Goal: Information Seeking & Learning: Learn about a topic

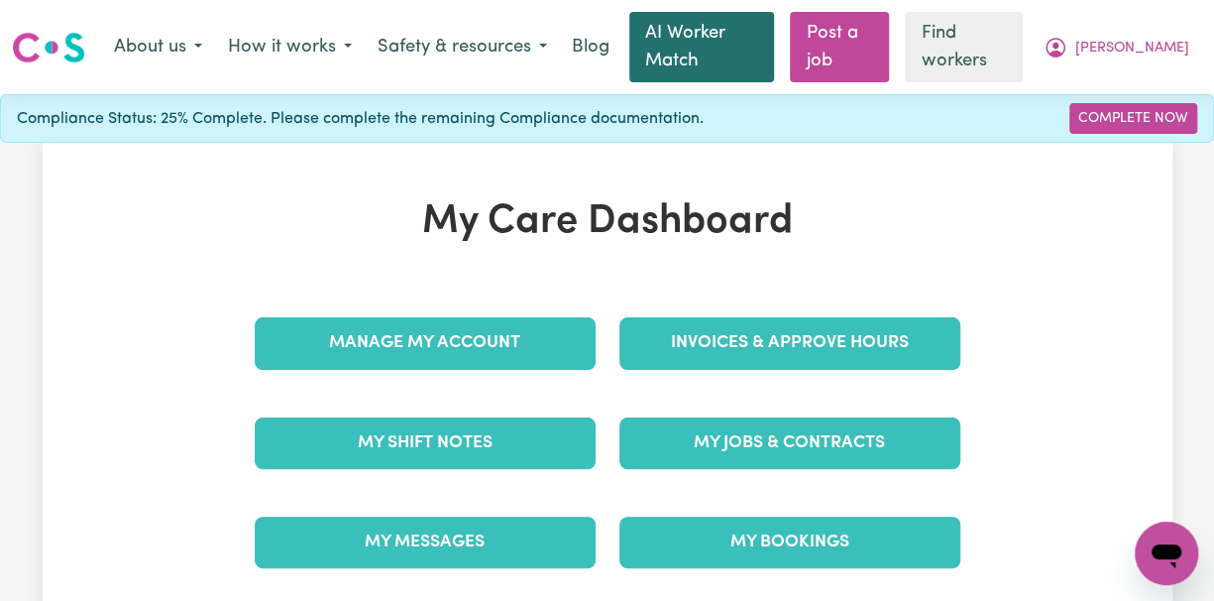
click at [722, 35] on link "AI Worker Match" at bounding box center [701, 47] width 145 height 70
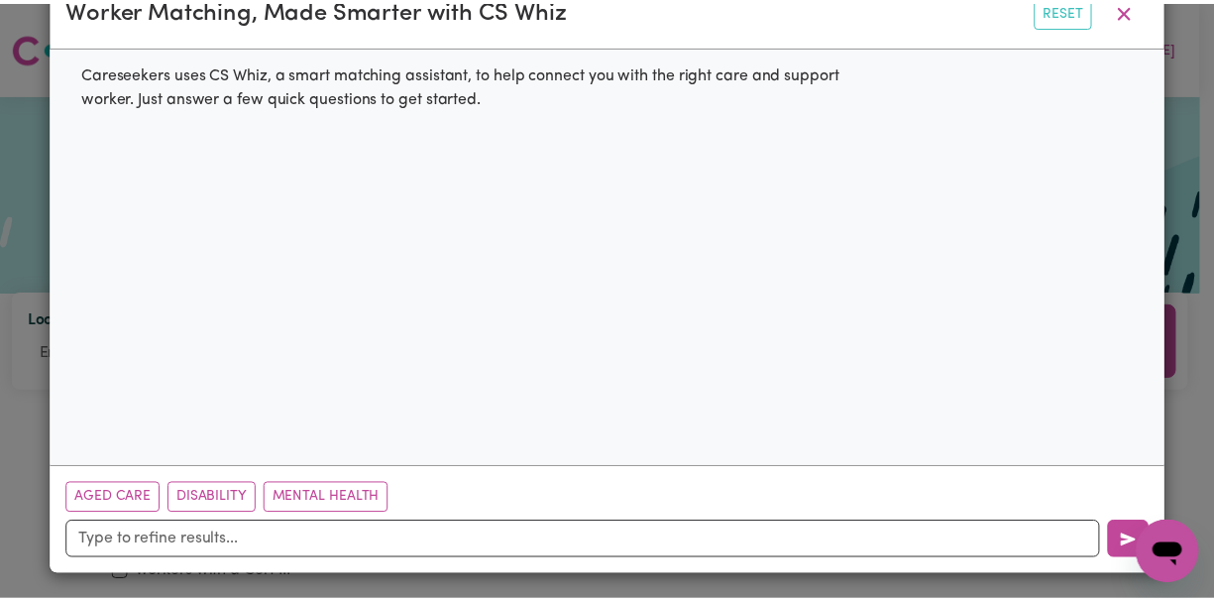
scroll to position [55, 0]
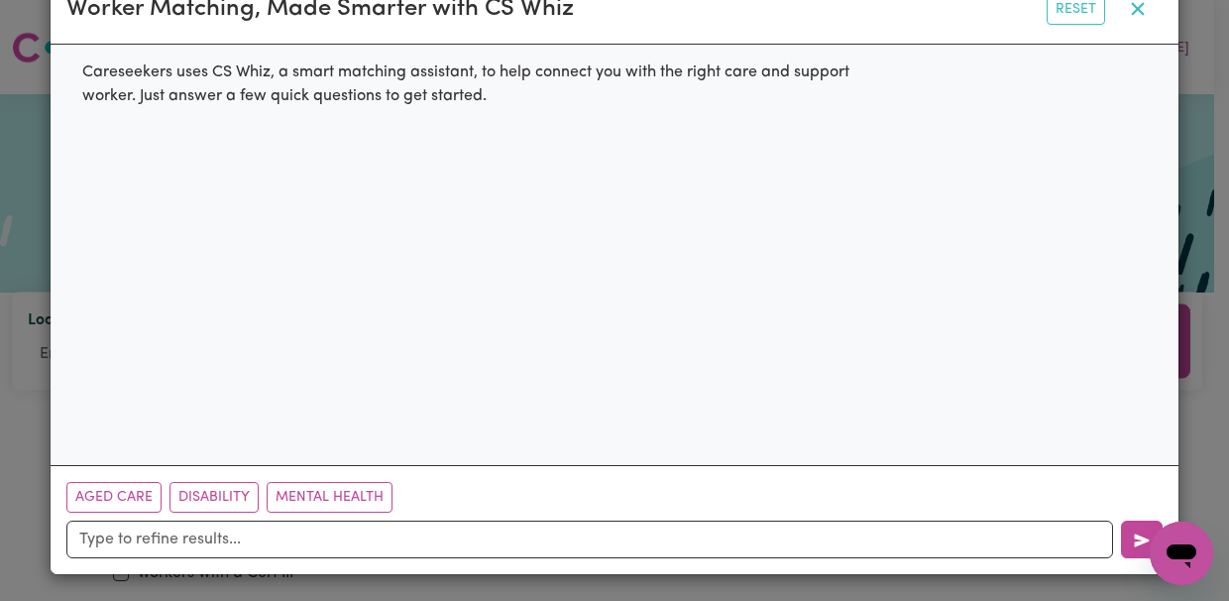
click at [1132, 7] on icon "button" at bounding box center [1138, 9] width 13 height 13
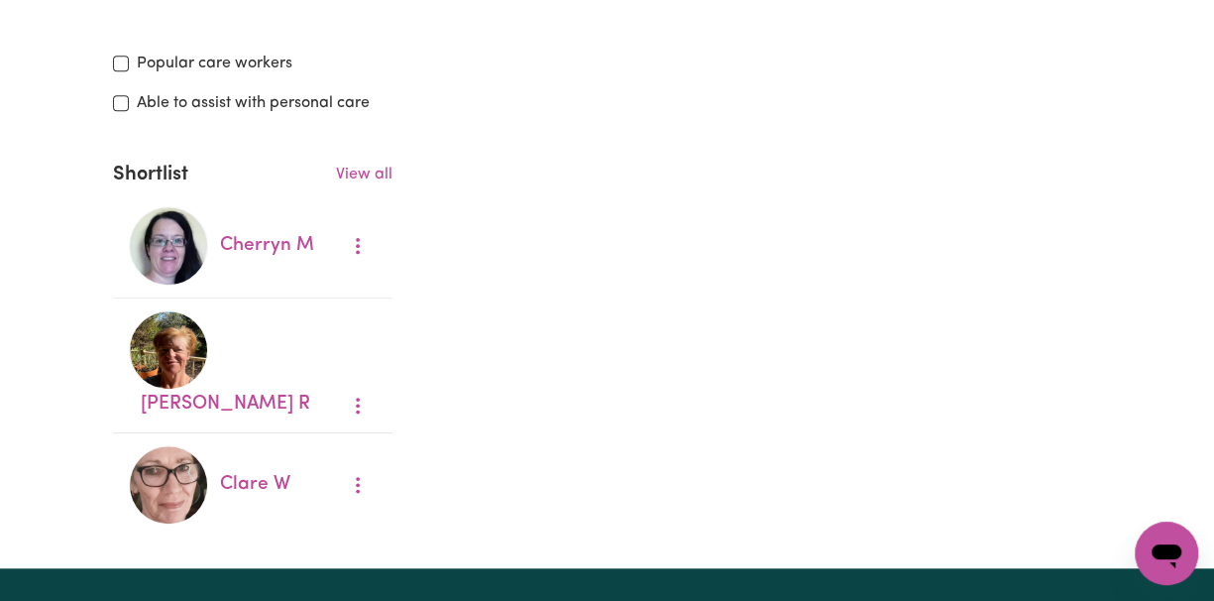
scroll to position [660, 0]
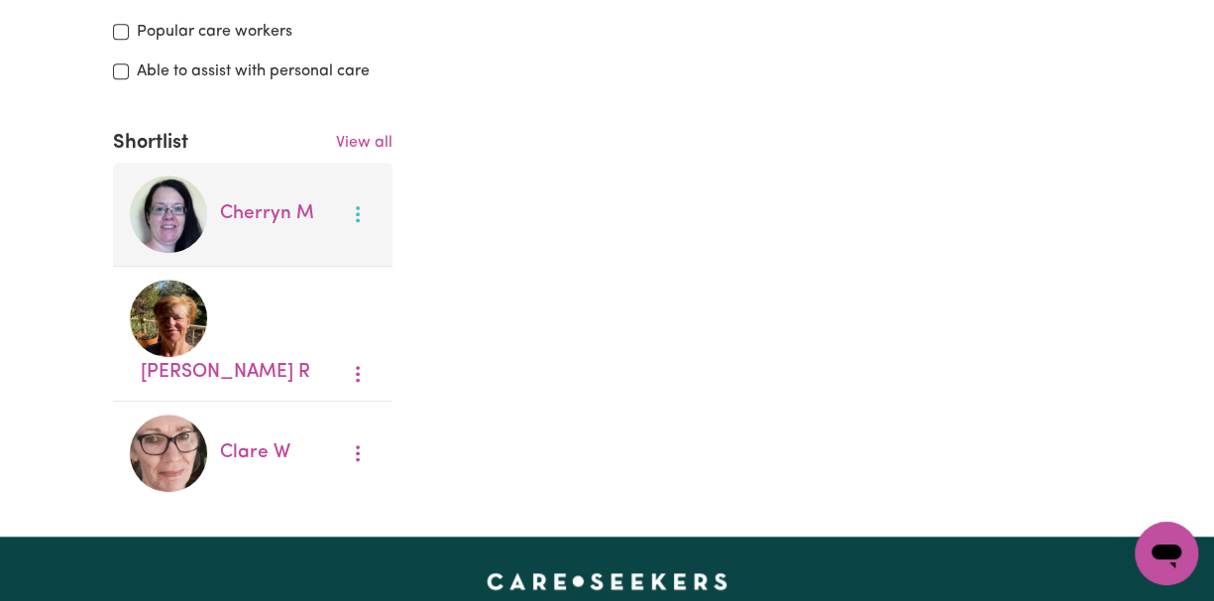
click at [359, 204] on icon "More options" at bounding box center [358, 214] width 20 height 20
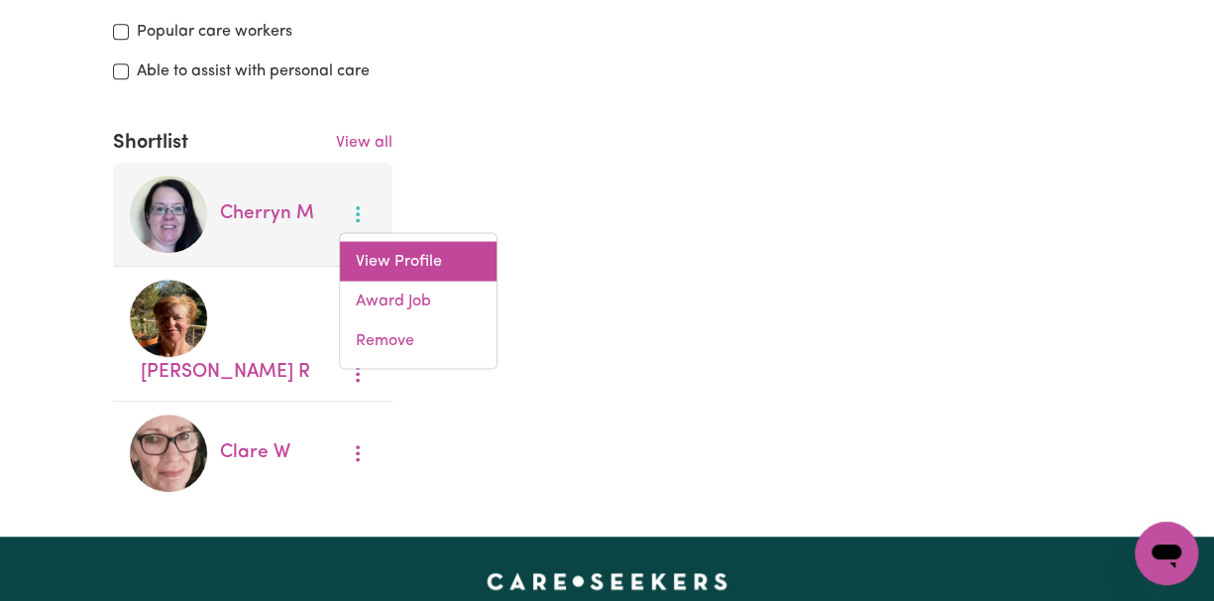
click at [375, 241] on link "View Profile" at bounding box center [418, 261] width 157 height 40
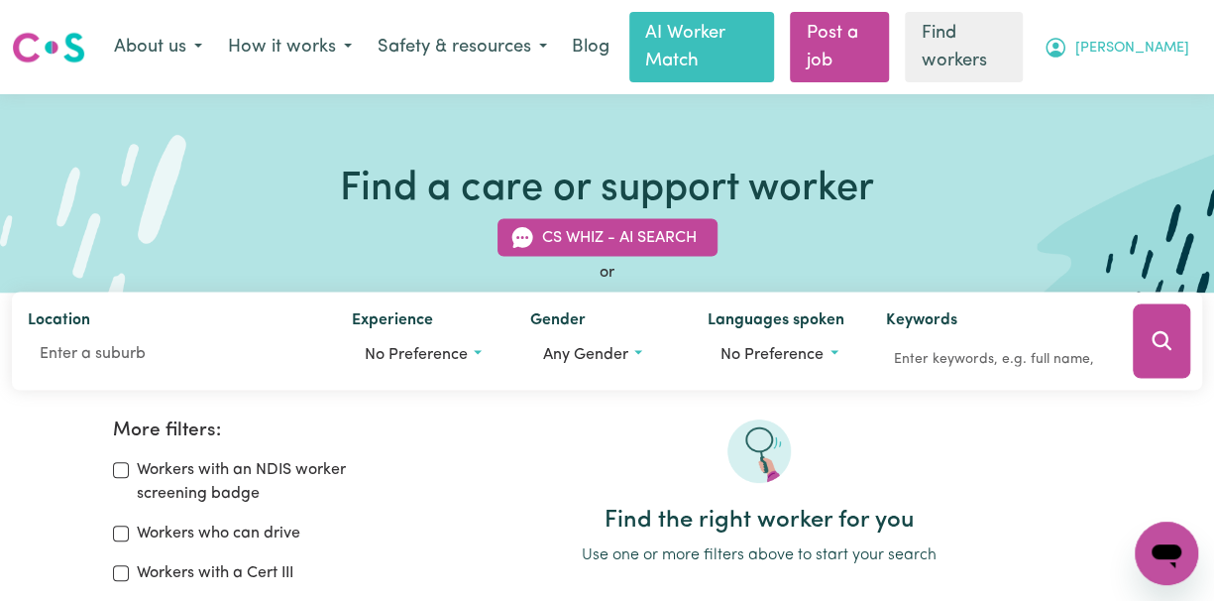
click at [1181, 39] on span "[PERSON_NAME]" at bounding box center [1133, 49] width 114 height 22
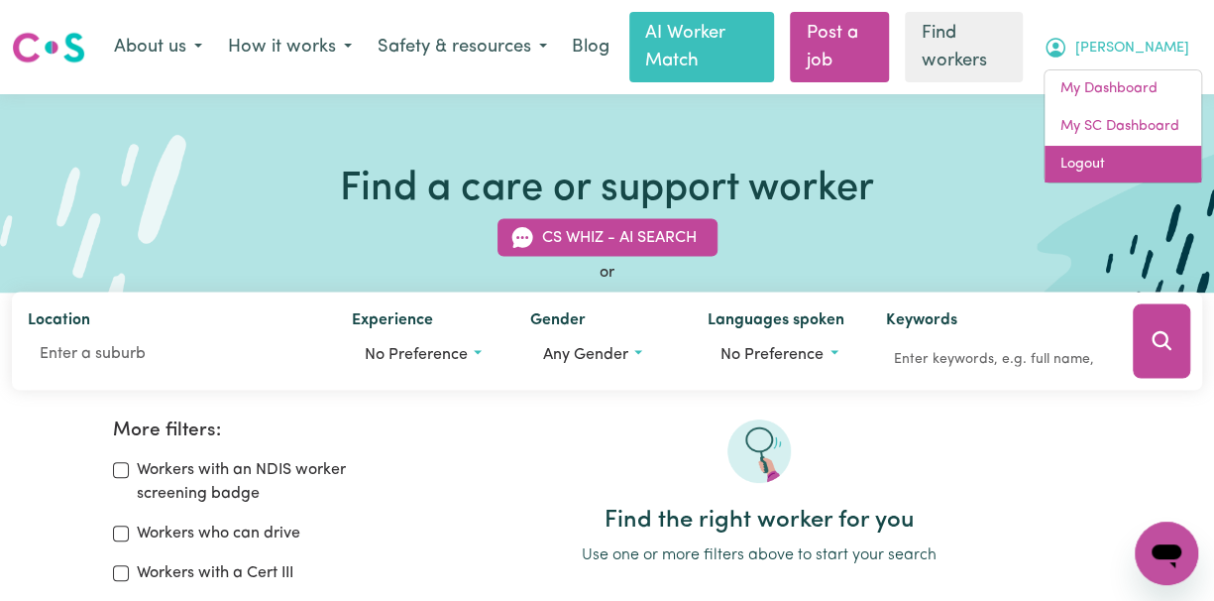
click at [1086, 153] on link "Logout" at bounding box center [1123, 165] width 157 height 38
